Goal: Task Accomplishment & Management: Complete application form

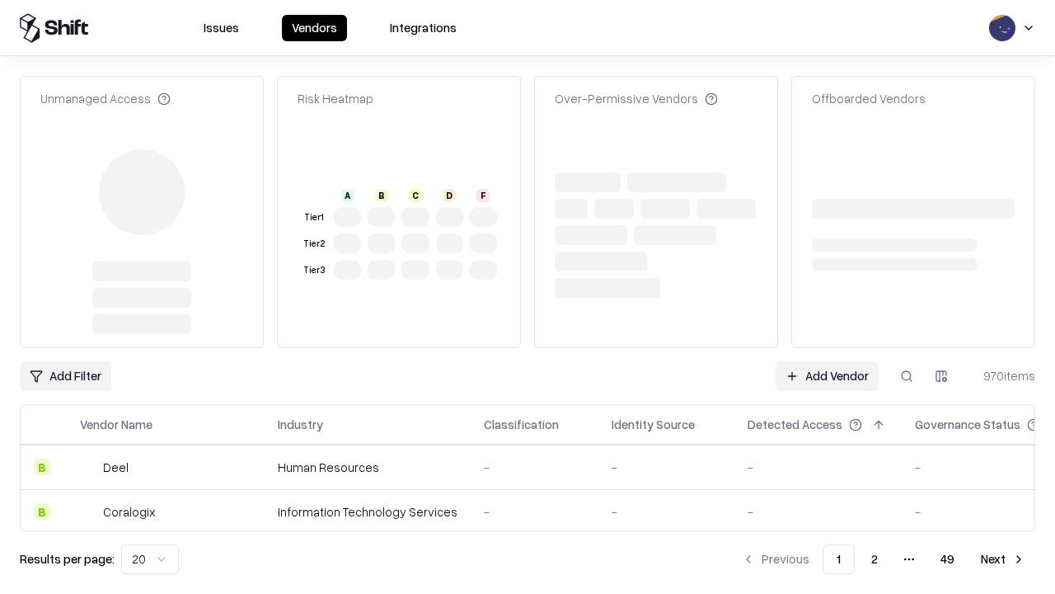
click at [827, 376] on link "Add Vendor" at bounding box center [827, 376] width 103 height 30
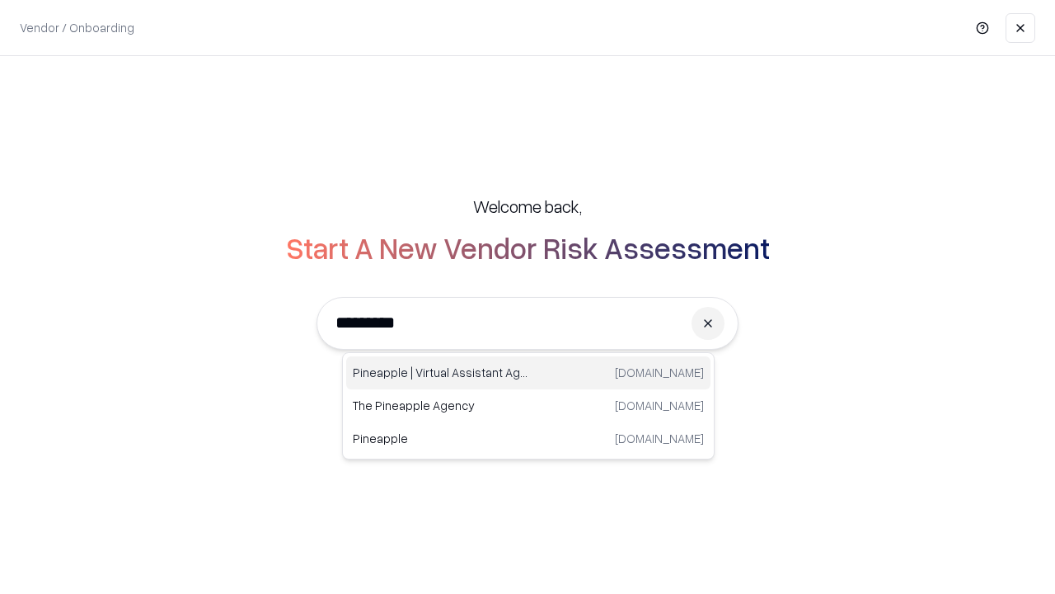
click at [529, 373] on div "Pineapple | Virtual Assistant Agency trypineapple.com" at bounding box center [528, 372] width 364 height 33
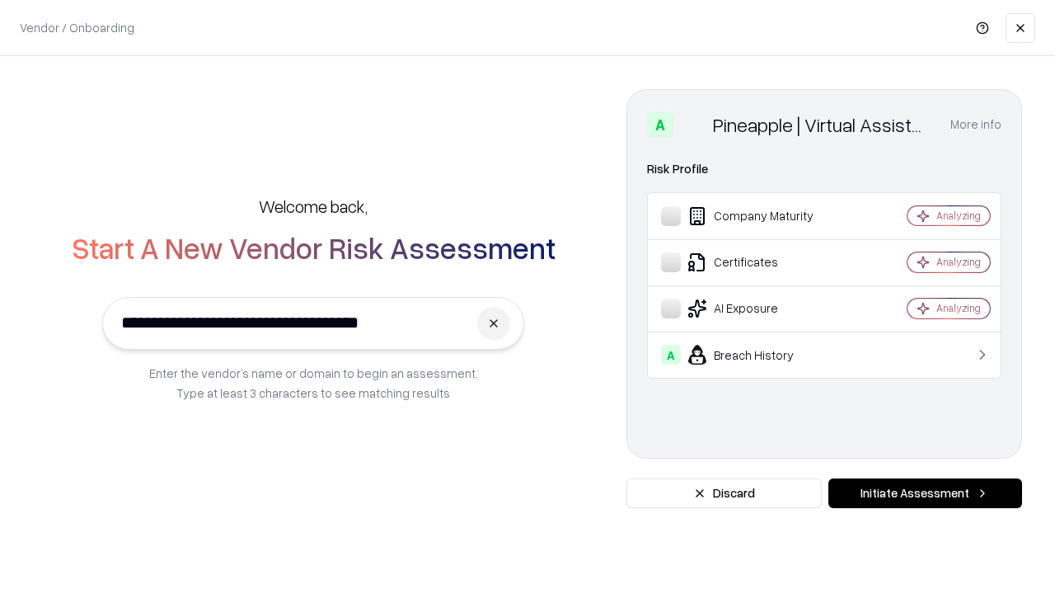
type input "**********"
click at [925, 493] on button "Initiate Assessment" at bounding box center [926, 493] width 194 height 30
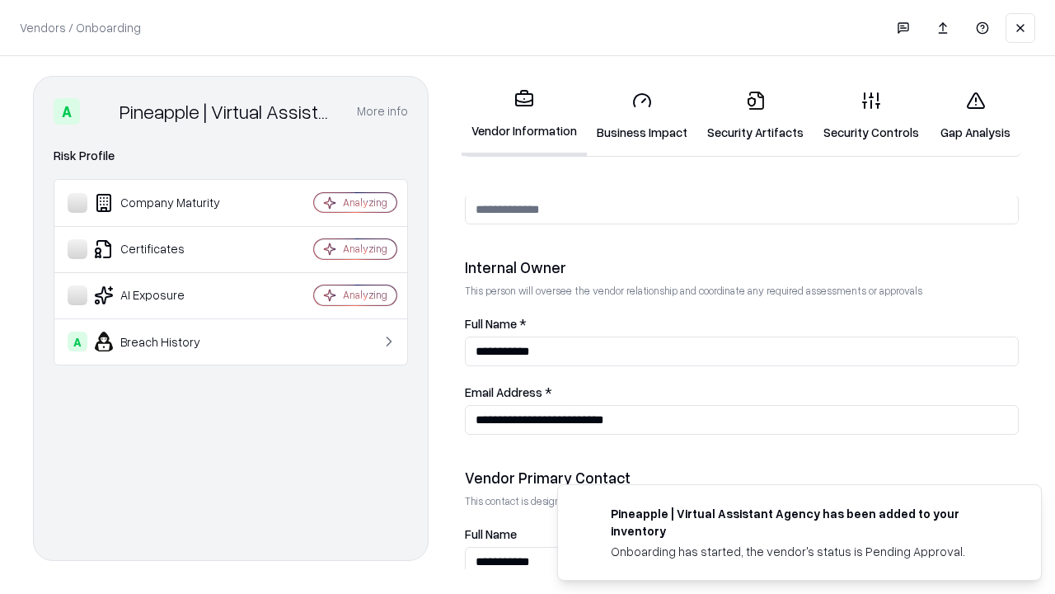
scroll to position [854, 0]
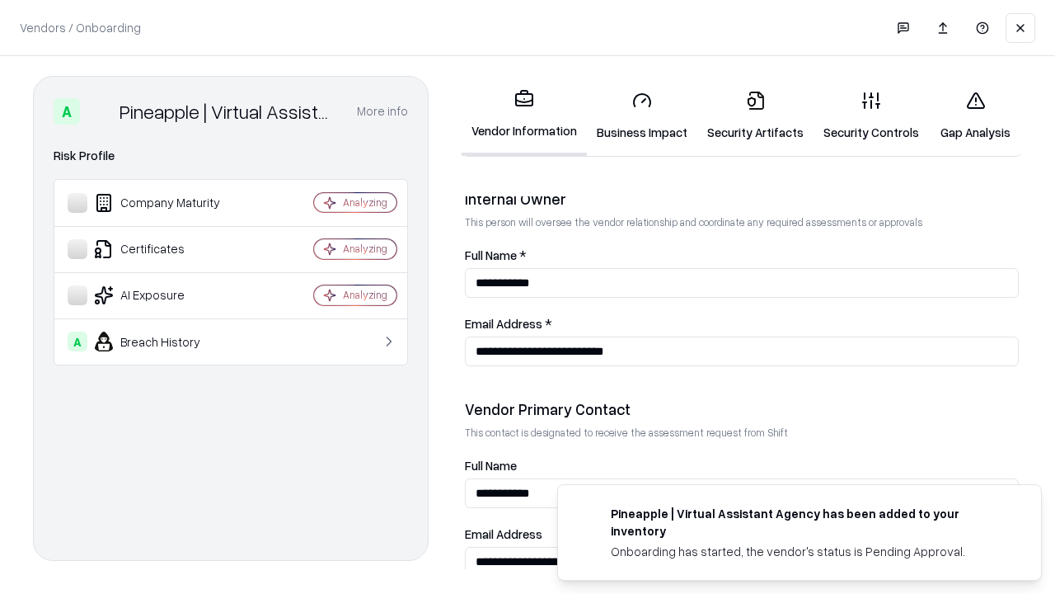
click at [642, 115] on link "Business Impact" at bounding box center [642, 116] width 110 height 77
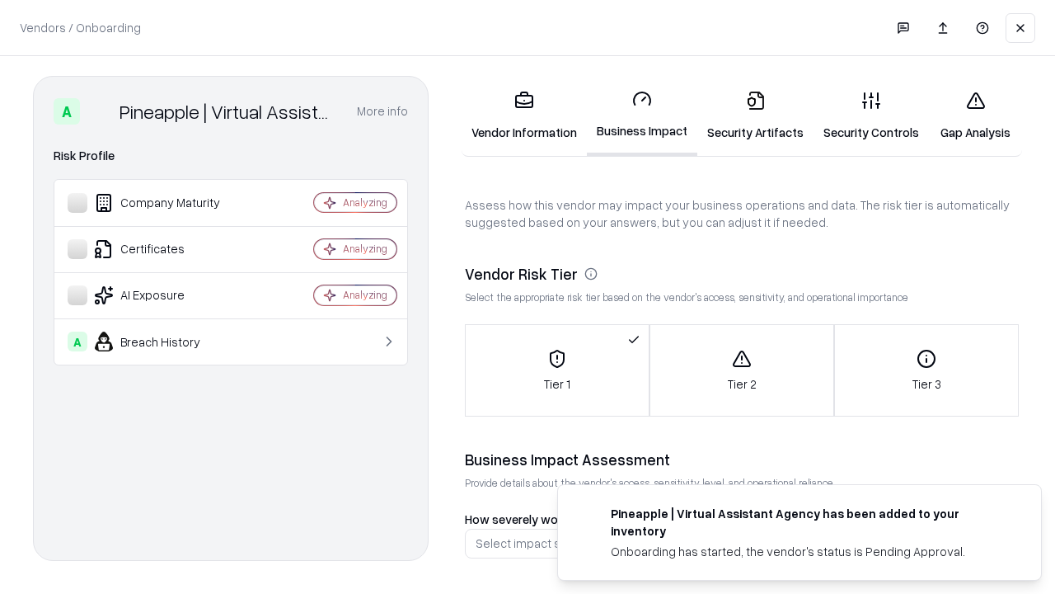
click at [755, 115] on link "Security Artifacts" at bounding box center [756, 116] width 116 height 77
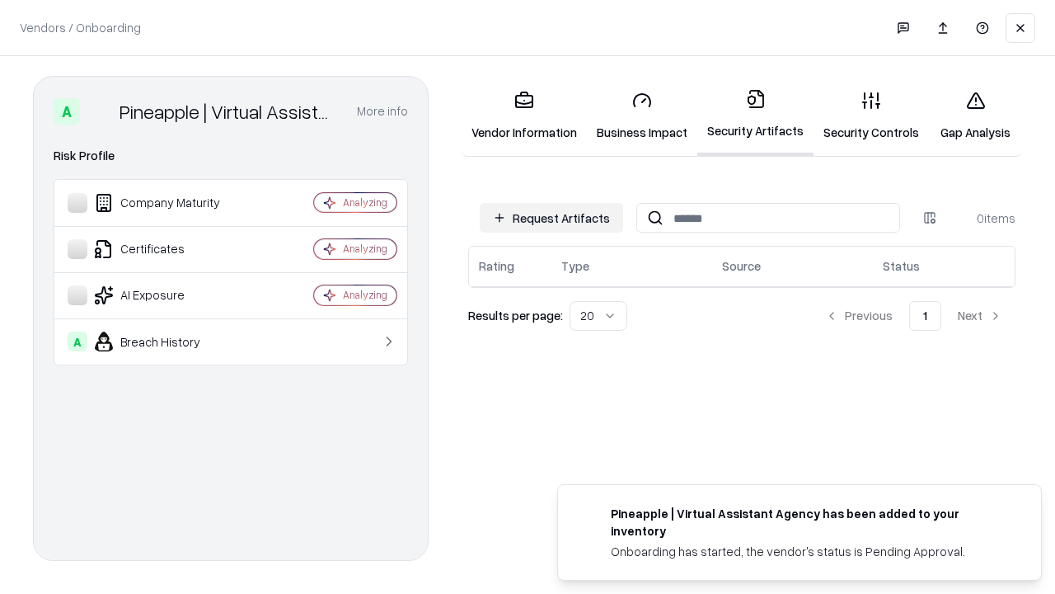
click at [552, 218] on button "Request Artifacts" at bounding box center [551, 218] width 143 height 30
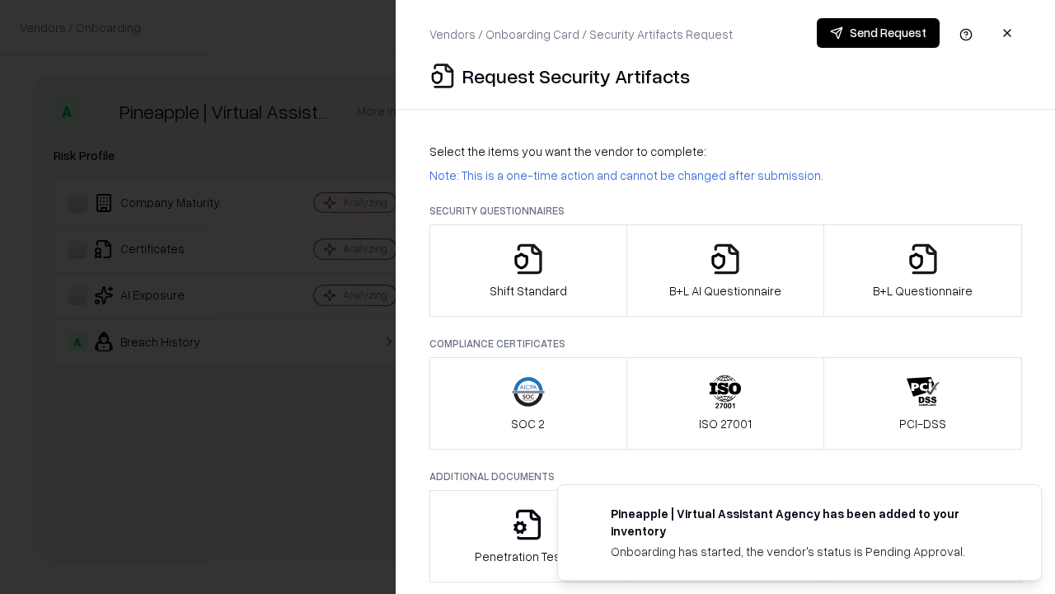
click at [528, 270] on icon "button" at bounding box center [528, 258] width 33 height 33
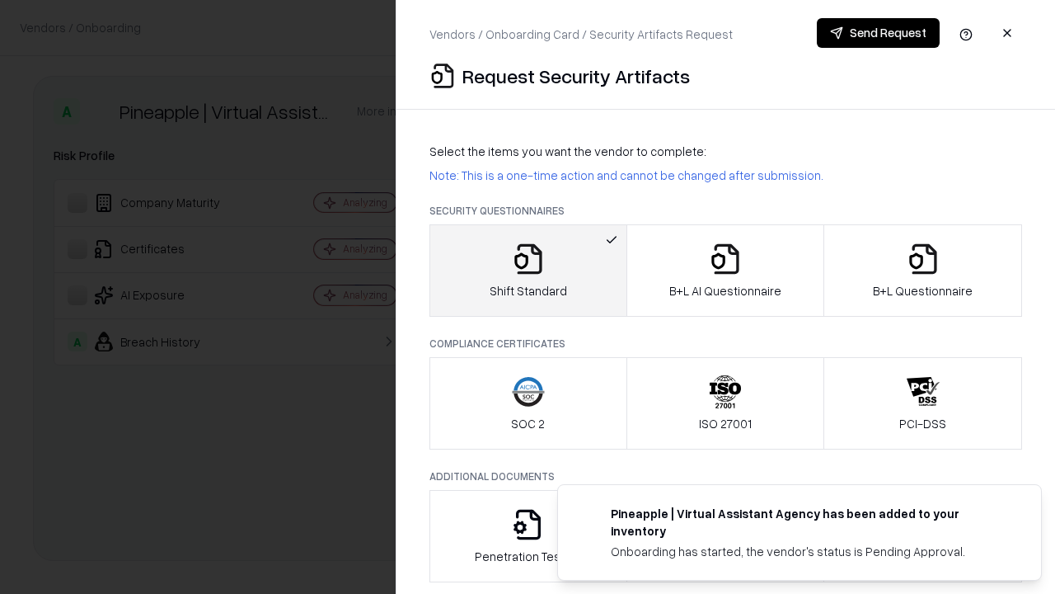
click at [878, 33] on button "Send Request" at bounding box center [878, 33] width 123 height 30
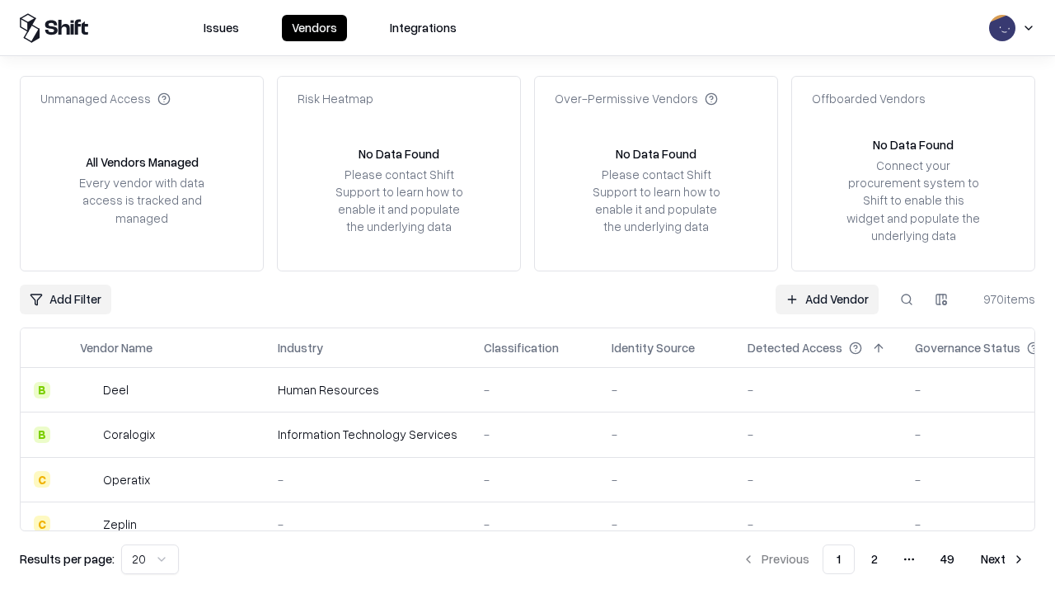
click at [907, 298] on button at bounding box center [907, 299] width 30 height 30
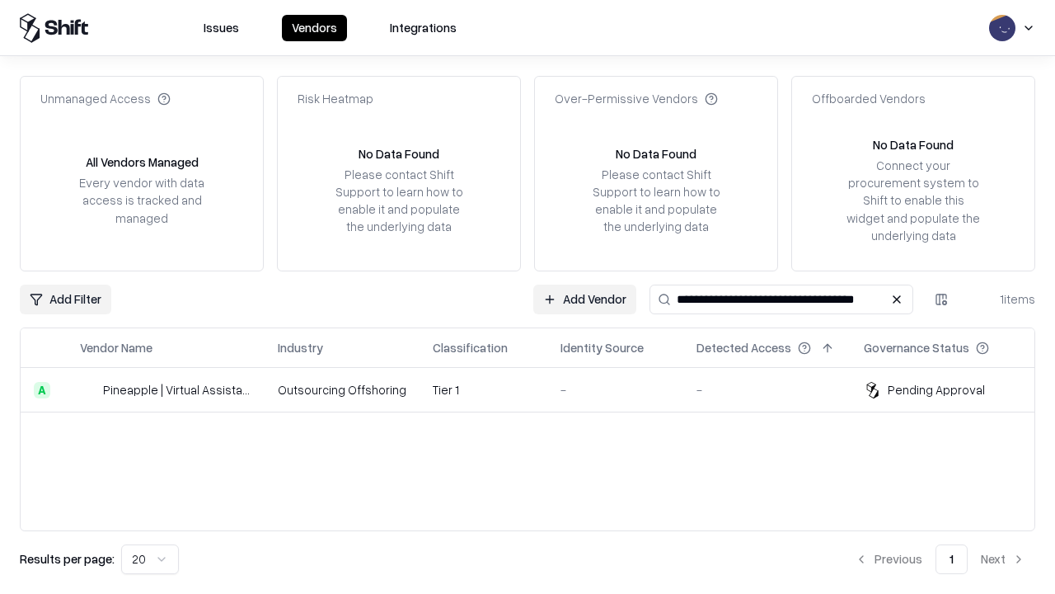
type input "**********"
click at [538, 389] on td "Tier 1" at bounding box center [484, 390] width 128 height 45
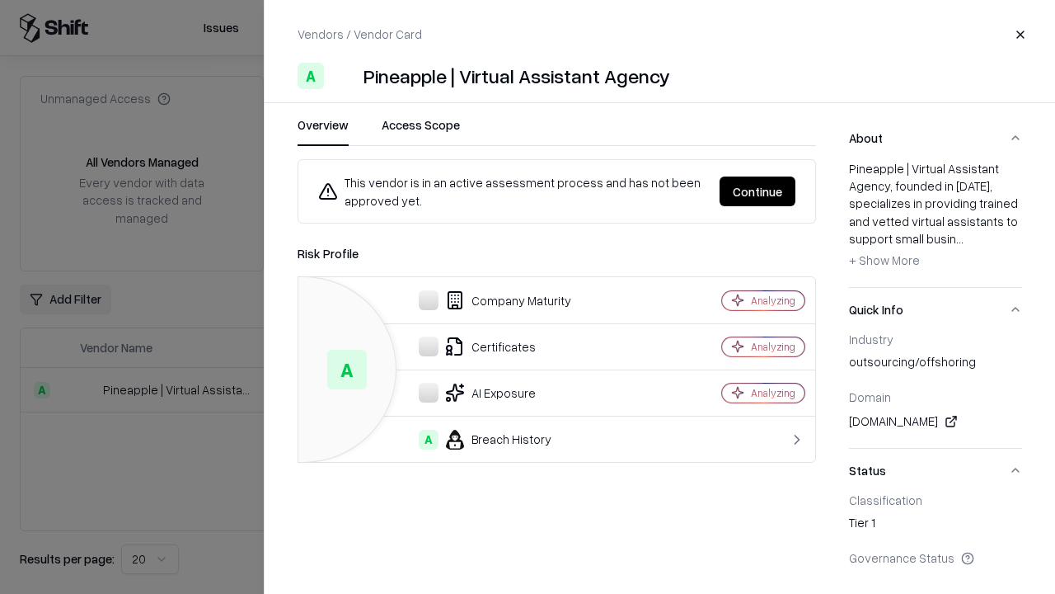
click at [758, 191] on button "Continue" at bounding box center [758, 191] width 76 height 30
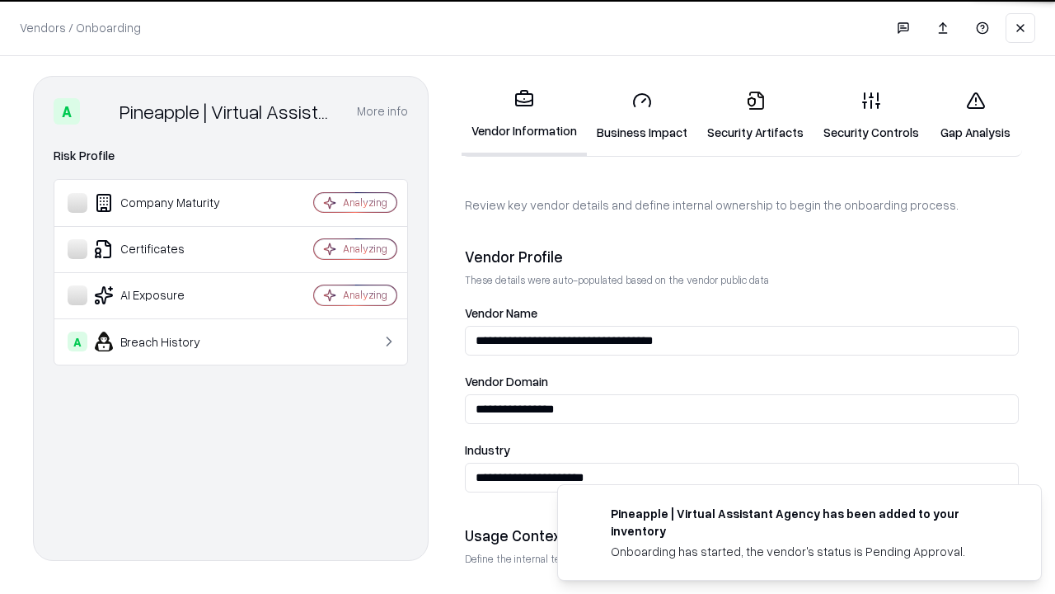
click at [755, 115] on link "Security Artifacts" at bounding box center [756, 116] width 116 height 77
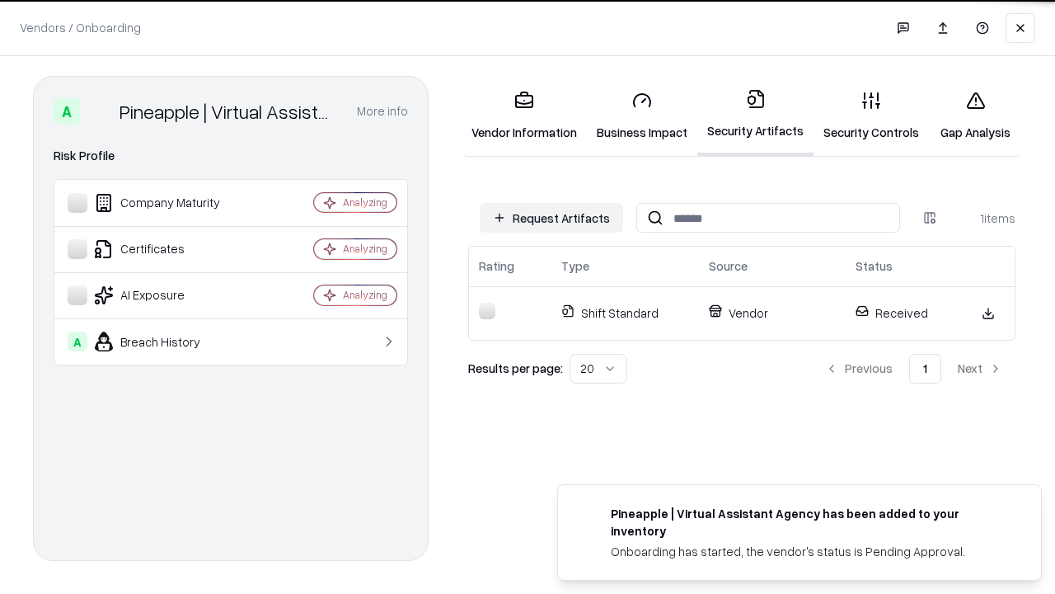
click at [975, 115] on link "Gap Analysis" at bounding box center [975, 116] width 93 height 77
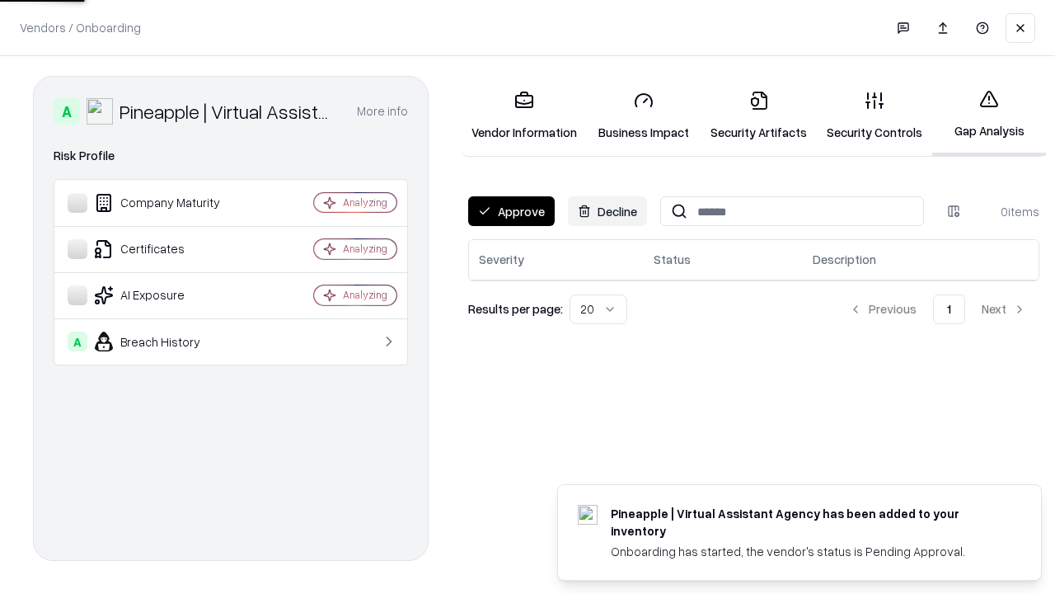
click at [511, 211] on button "Approve" at bounding box center [511, 211] width 87 height 30
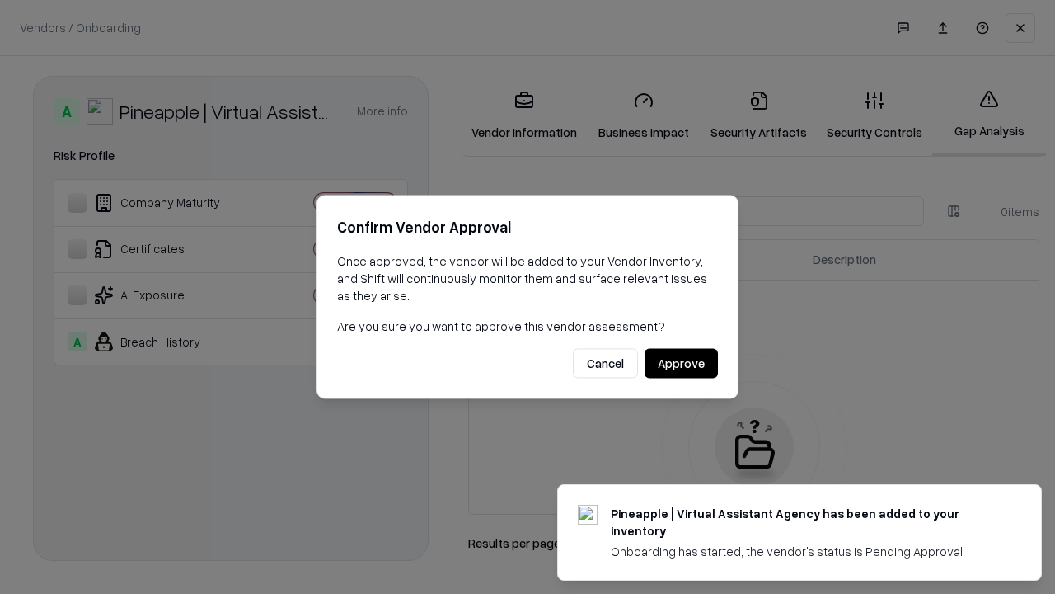
click at [681, 363] on button "Approve" at bounding box center [681, 364] width 73 height 30
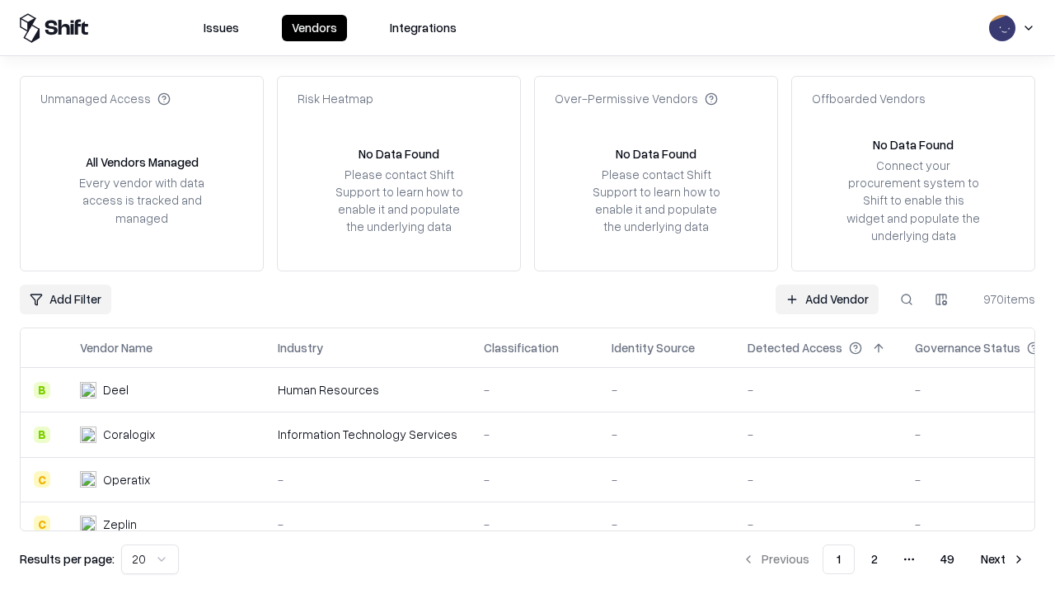
type input "**********"
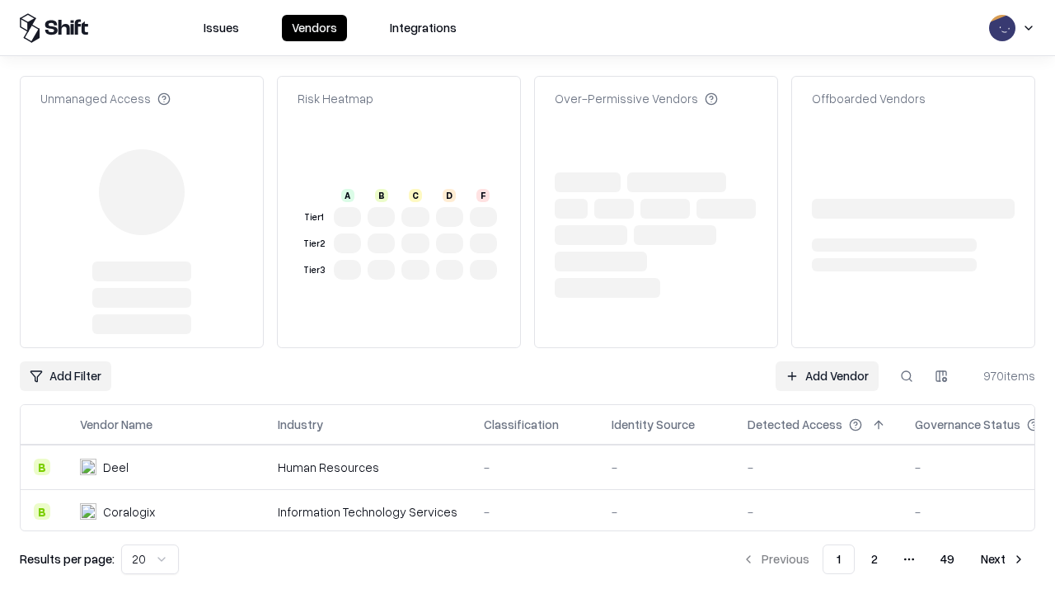
click at [827, 376] on link "Add Vendor" at bounding box center [827, 376] width 103 height 30
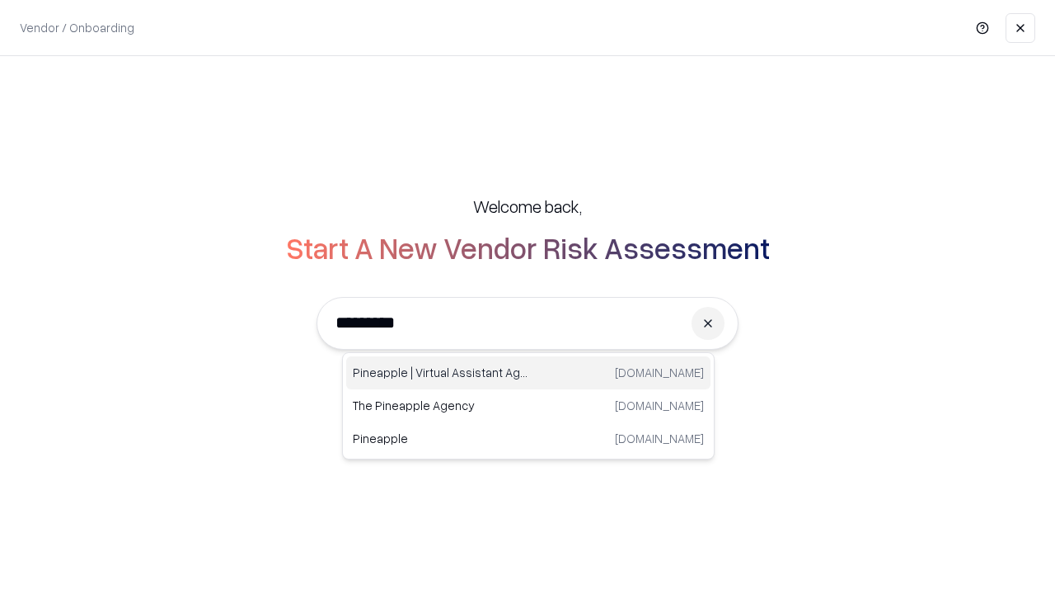
click at [529, 373] on div "Pineapple | Virtual Assistant Agency [DOMAIN_NAME]" at bounding box center [528, 372] width 364 height 33
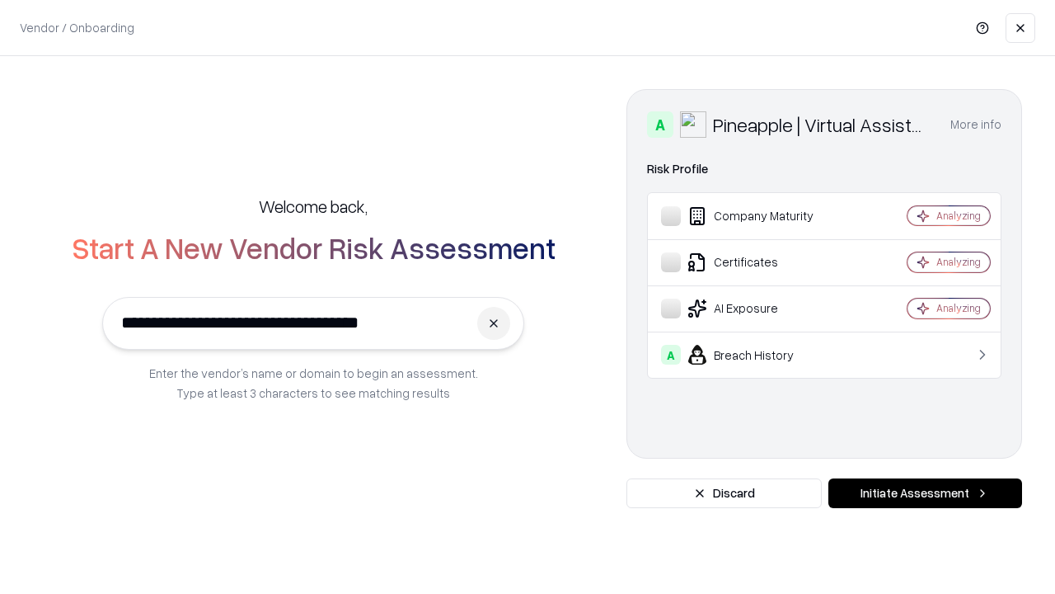
type input "**********"
click at [925, 493] on button "Initiate Assessment" at bounding box center [926, 493] width 194 height 30
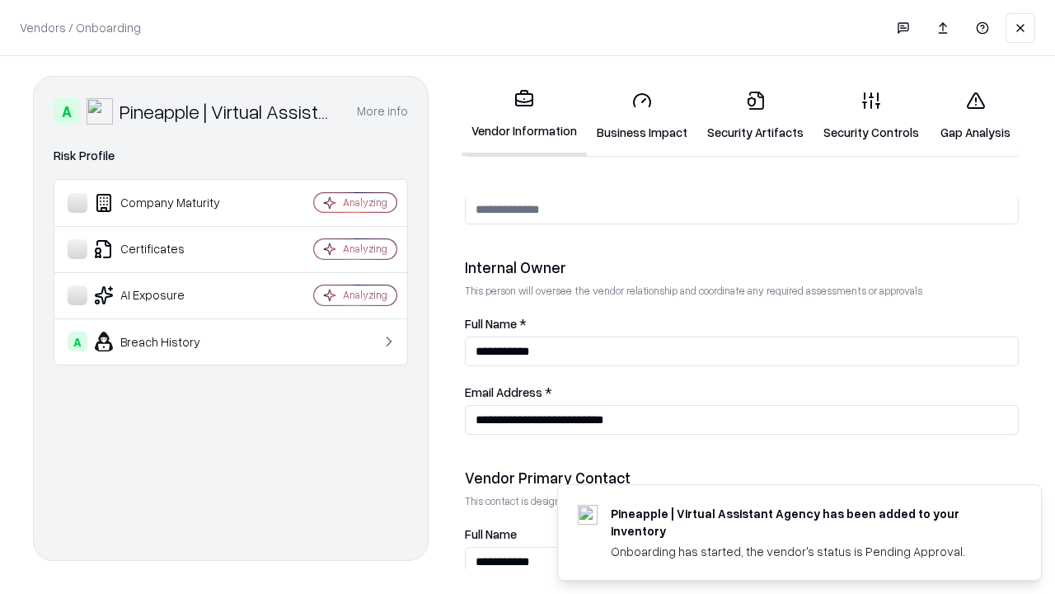
scroll to position [854, 0]
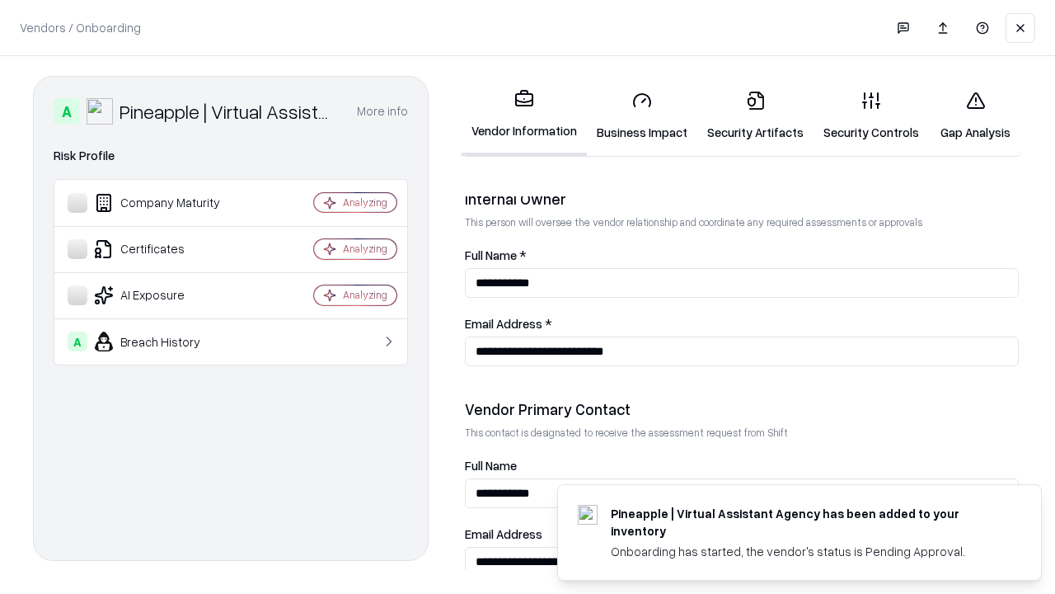
click at [975, 115] on link "Gap Analysis" at bounding box center [975, 116] width 93 height 77
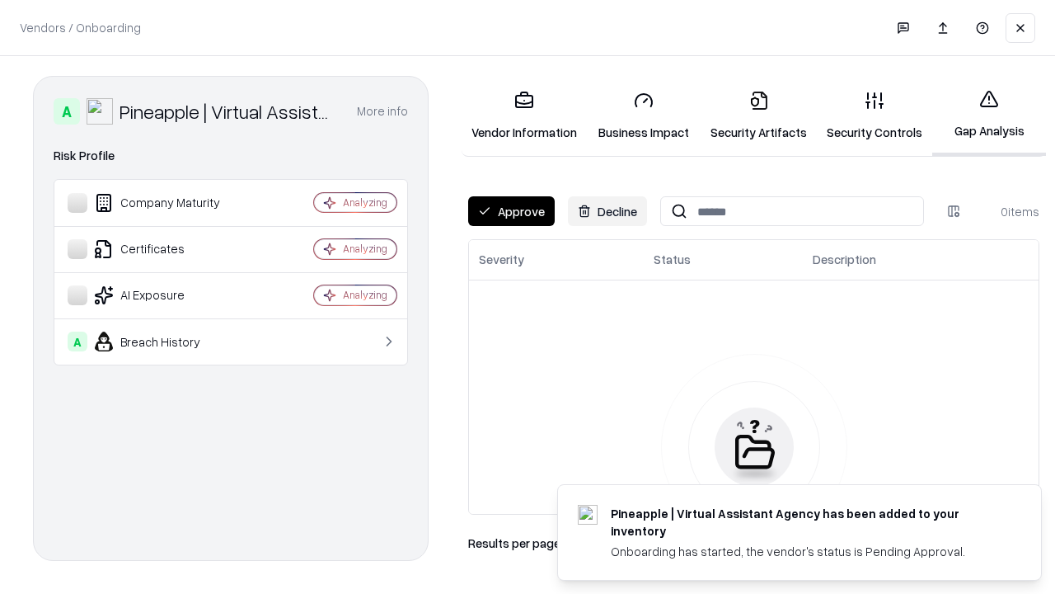
click at [511, 211] on button "Approve" at bounding box center [511, 211] width 87 height 30
